Goal: Information Seeking & Learning: Learn about a topic

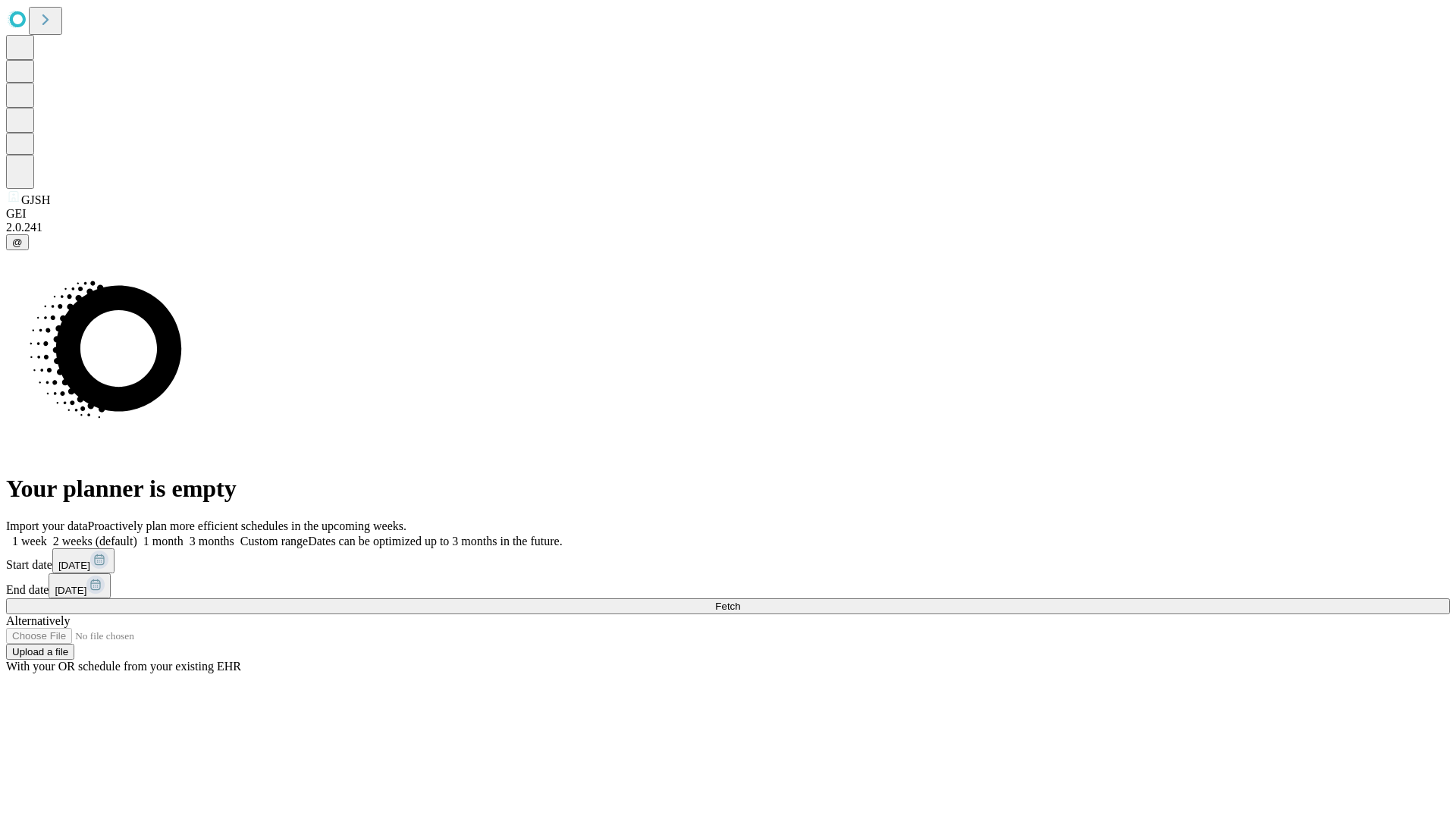
click at [740, 600] on span "Fetch" at bounding box center [728, 606] width 25 height 12
